Goal: Task Accomplishment & Management: Manage account settings

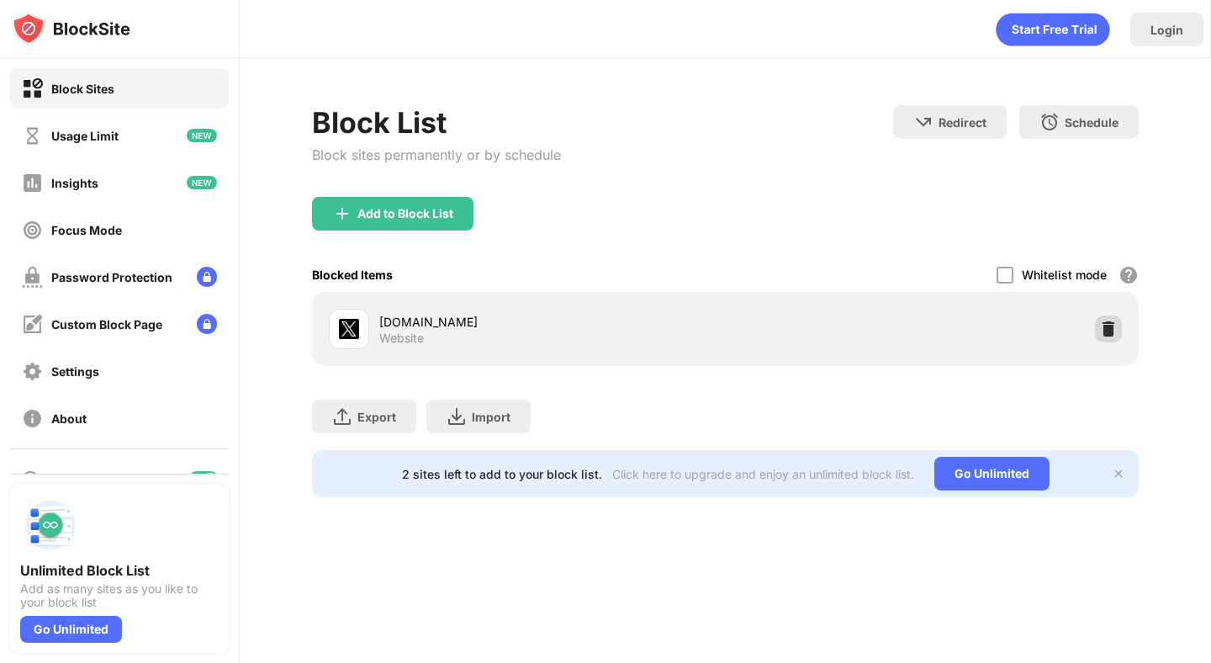
click at [1104, 330] on img at bounding box center [1108, 328] width 17 height 17
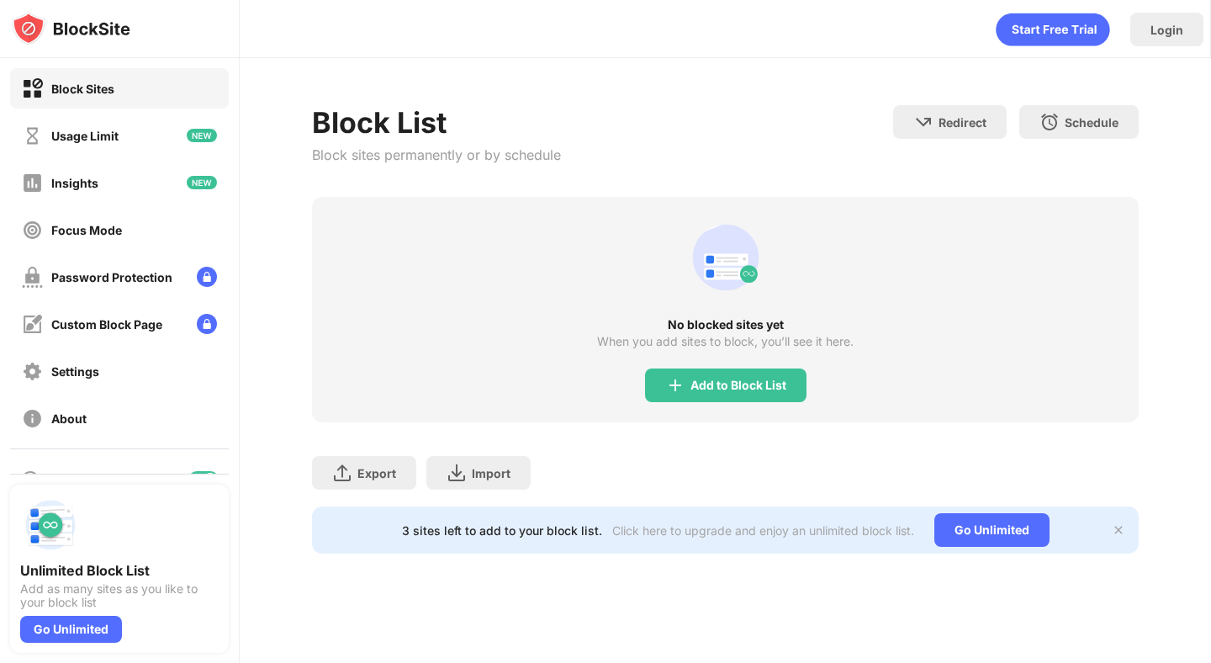
click at [782, 204] on div "No blocked sites yet When you add sites to block, you’ll see it here. Add to Bl…" at bounding box center [725, 309] width 826 height 225
click at [724, 388] on div "Add to Block List" at bounding box center [739, 385] width 96 height 13
